Goal: Transaction & Acquisition: Download file/media

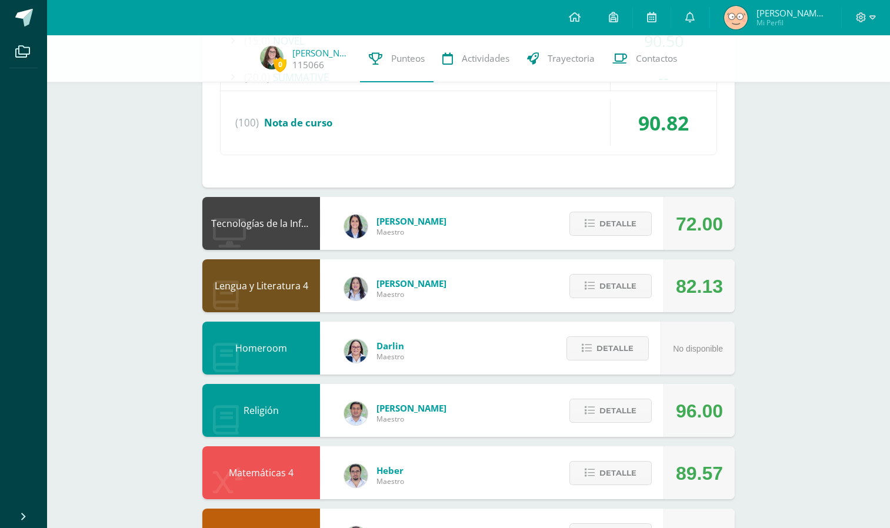
scroll to position [497, 0]
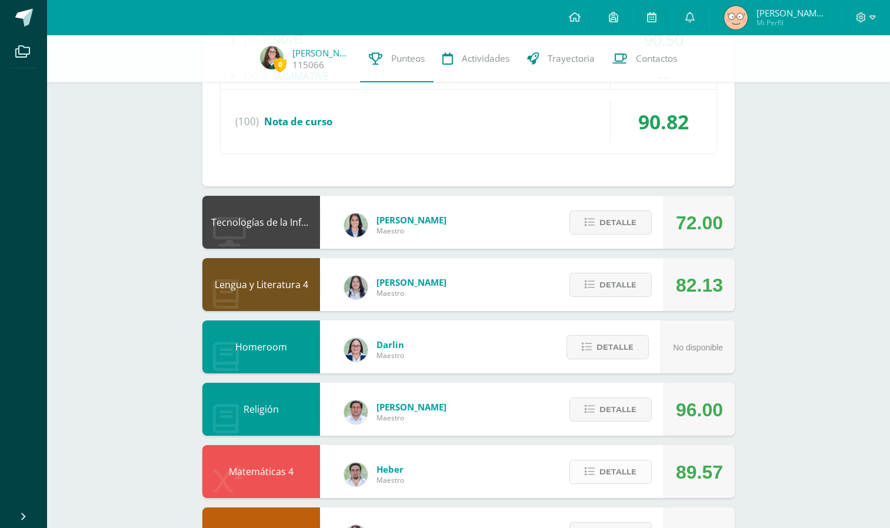
click at [625, 468] on span "Detalle" at bounding box center [617, 472] width 37 height 22
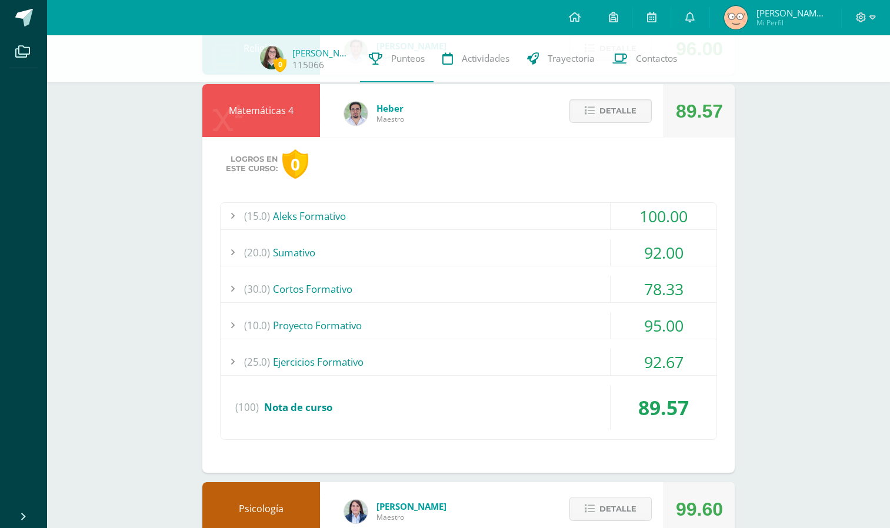
scroll to position [859, 0]
click at [362, 289] on div "(30.0) Cortos Formativo" at bounding box center [469, 288] width 496 height 26
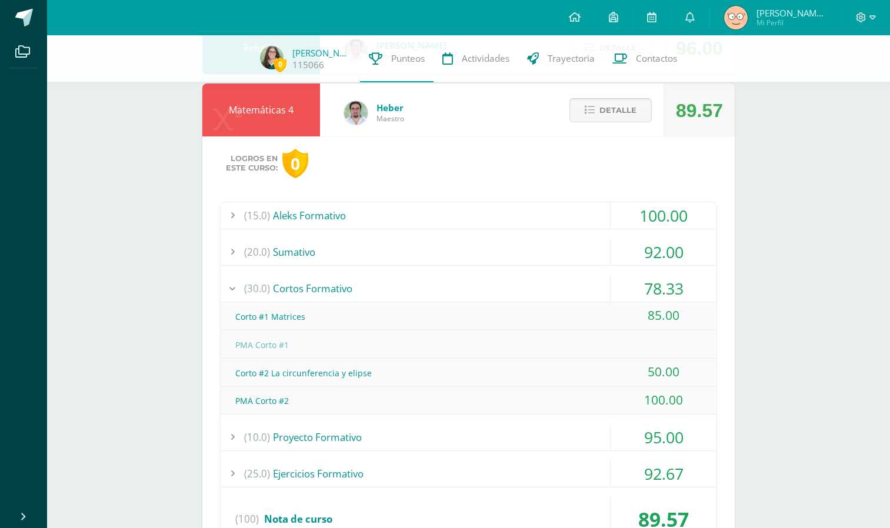
click at [609, 115] on span "Detalle" at bounding box center [617, 110] width 37 height 22
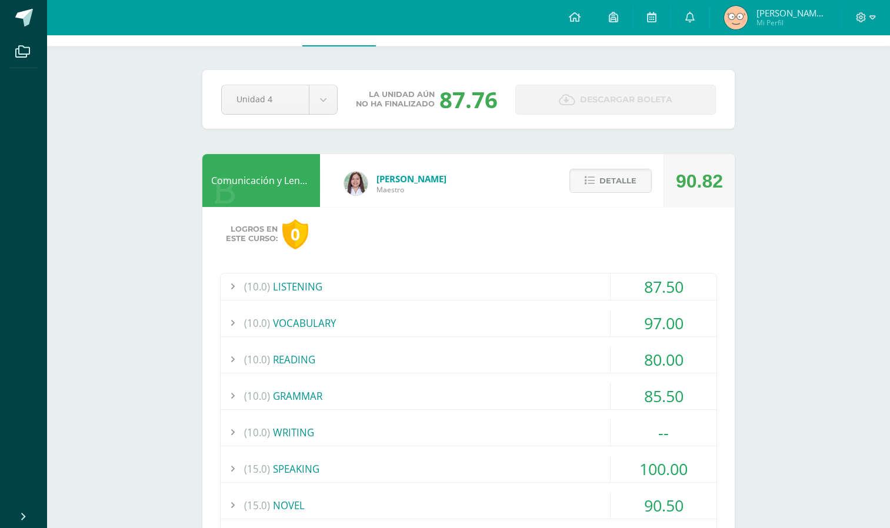
scroll to position [0, 0]
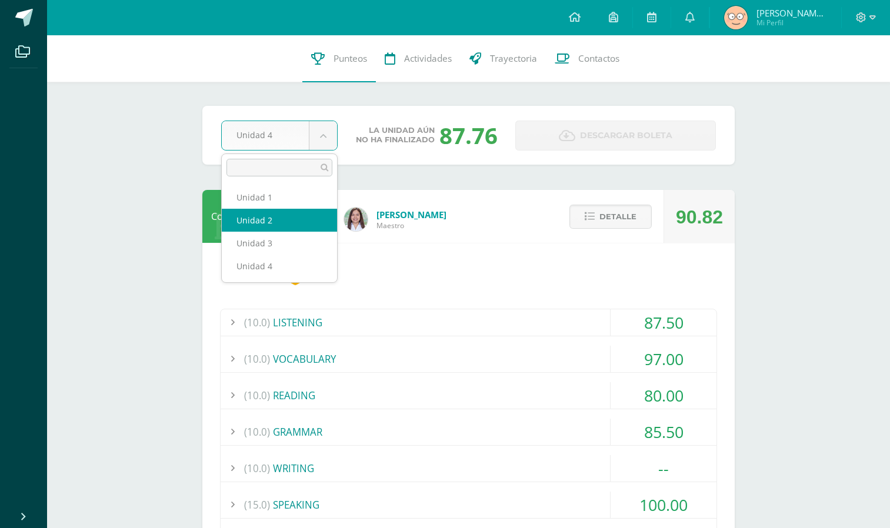
select select "Unidad 3"
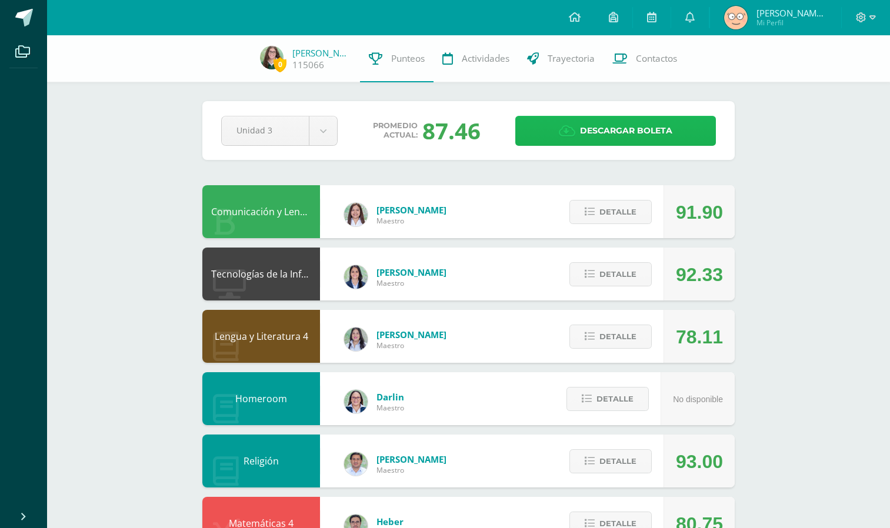
click at [567, 131] on icon at bounding box center [567, 131] width 16 height 13
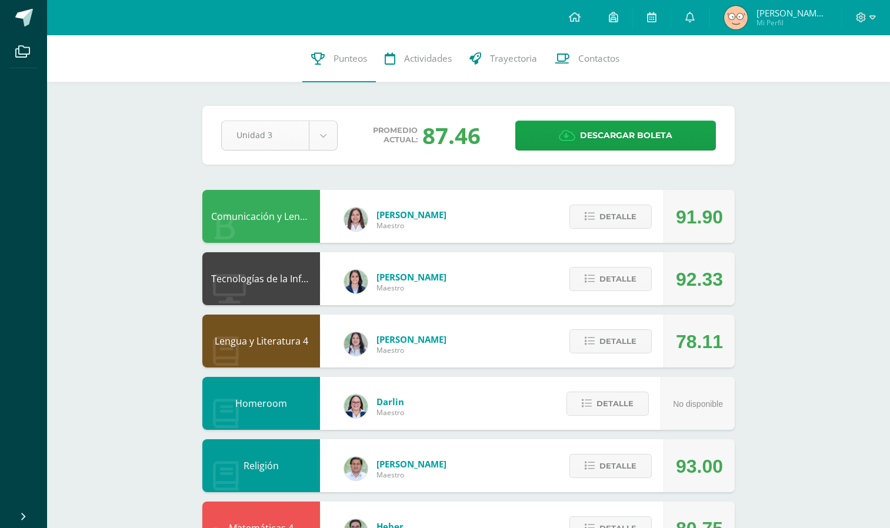
click at [316, 133] on body "Archivos Cerrar panel Configuración Cerrar sesión [PERSON_NAME] Mi Perfil Aviso…" at bounding box center [445, 476] width 890 height 952
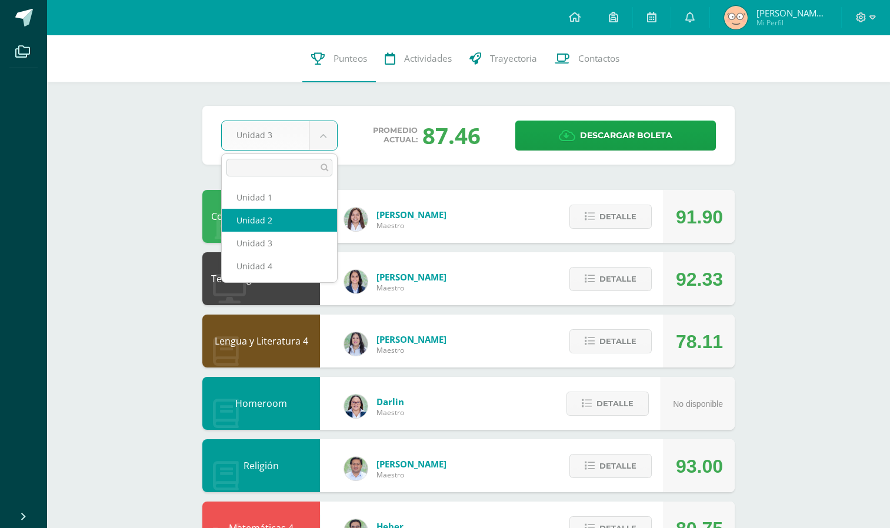
select select "Unidad 2"
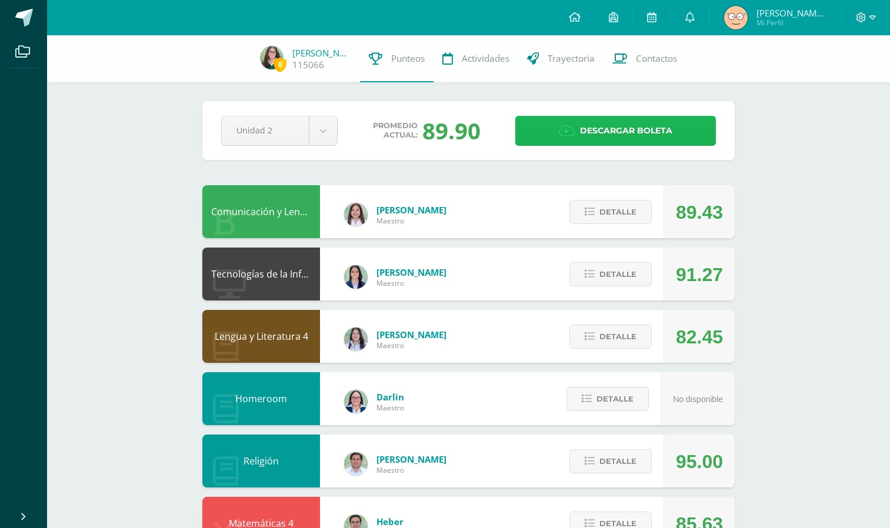
click at [555, 132] on link "Descargar boleta" at bounding box center [615, 131] width 201 height 30
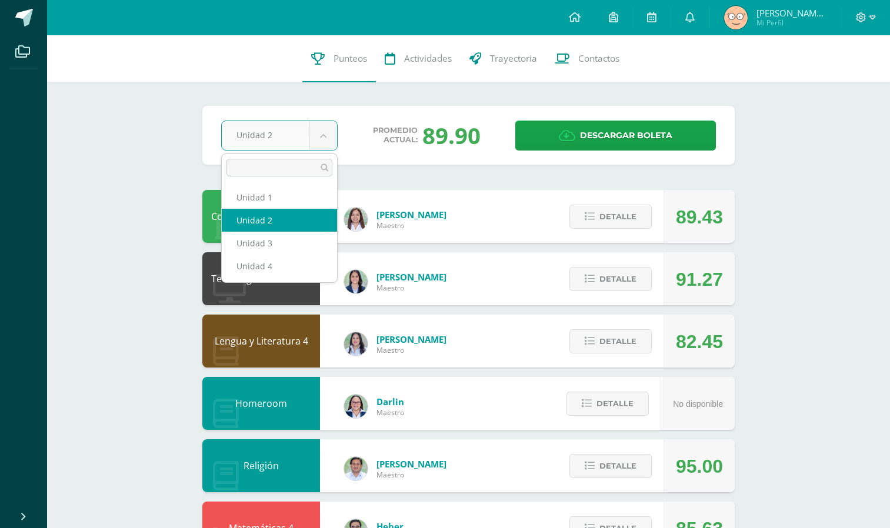
click at [330, 131] on body "Archivos Cerrar panel Configuración Cerrar sesión [PERSON_NAME] Mi Perfil Aviso…" at bounding box center [445, 476] width 890 height 952
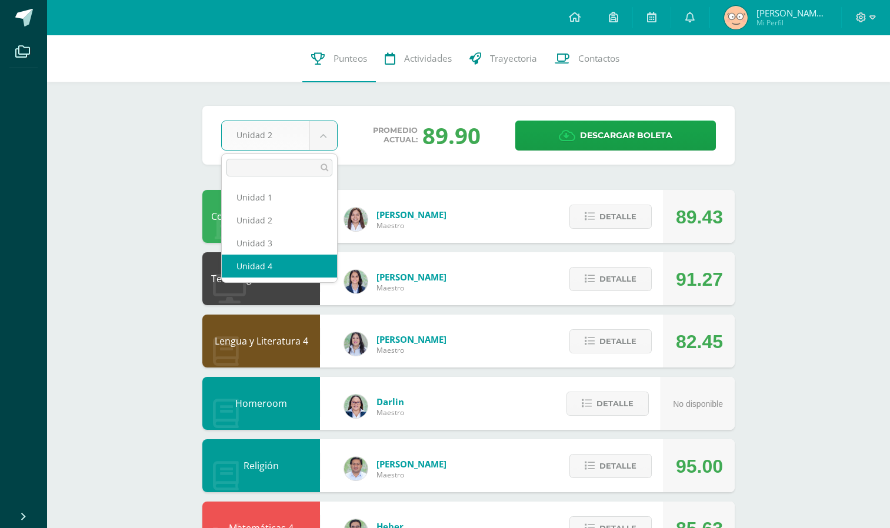
select select "Unidad 4"
